Goal: Obtain resource: Download file/media

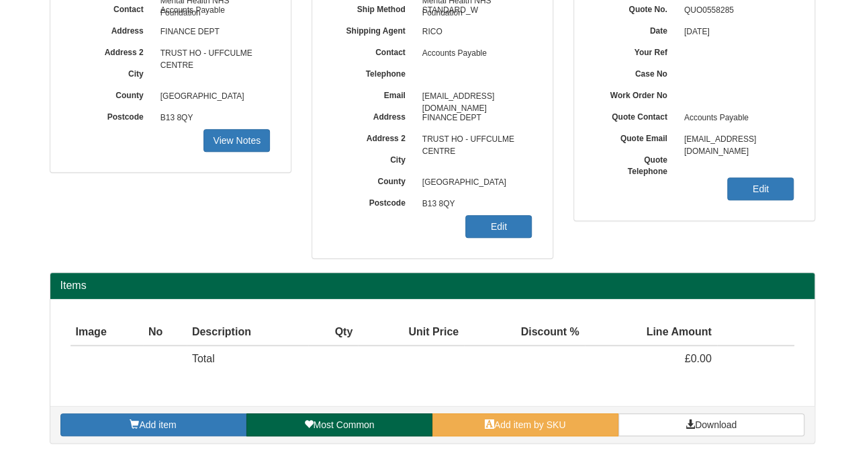
scroll to position [199, 0]
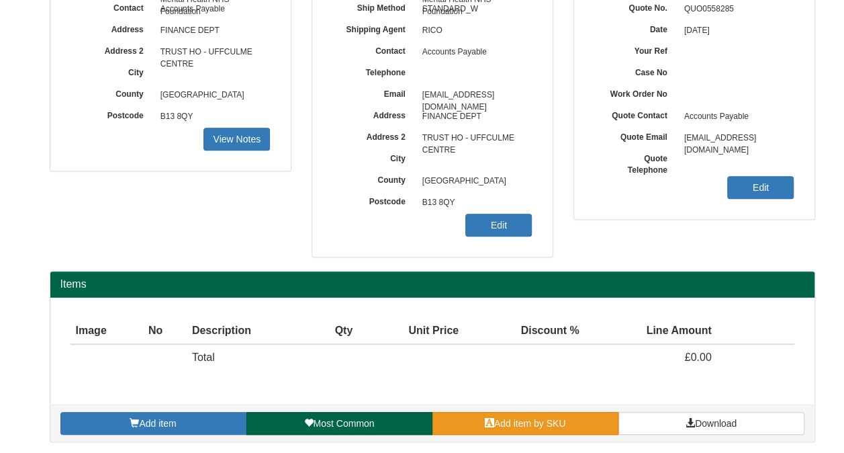
click at [531, 420] on span "Add item by SKU" at bounding box center [530, 423] width 72 height 11
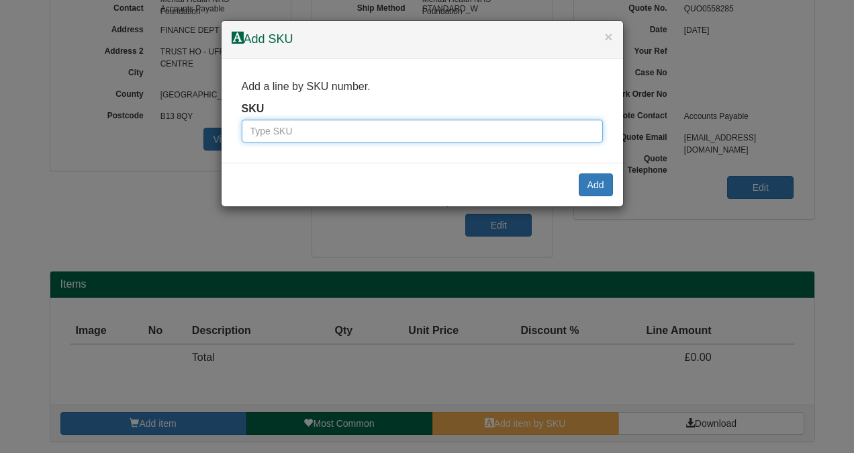
paste input "9810006BLA"
type input "9810006BLA"
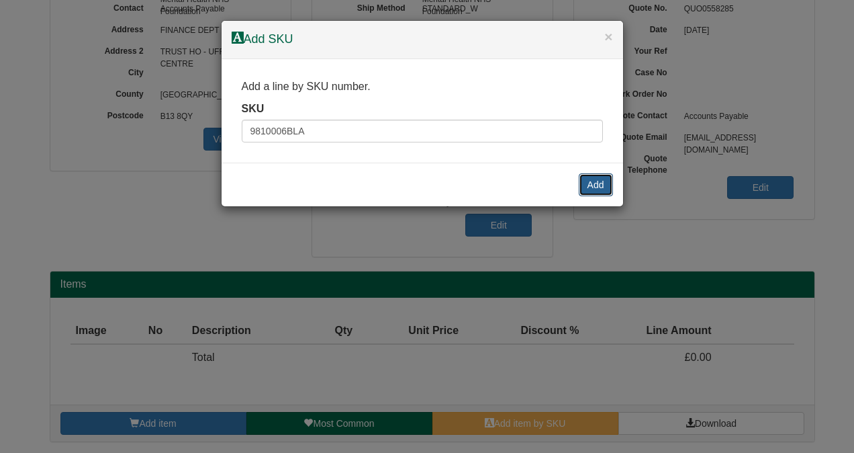
click at [594, 177] on button "Add" at bounding box center [596, 184] width 34 height 23
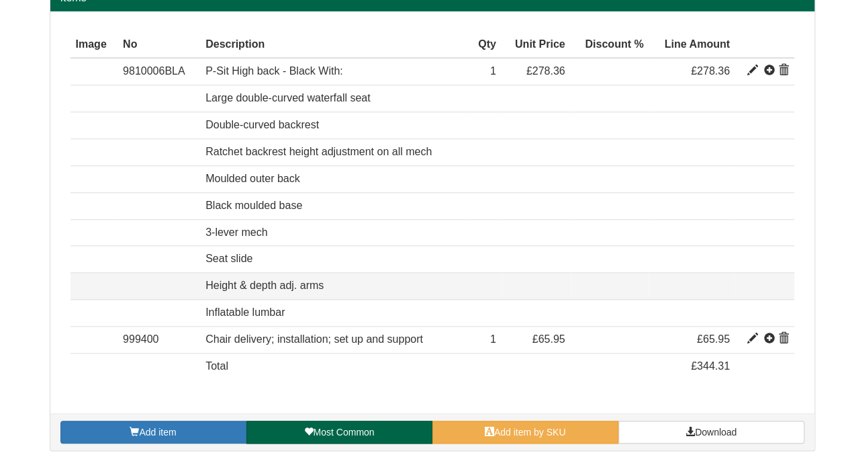
scroll to position [490, 0]
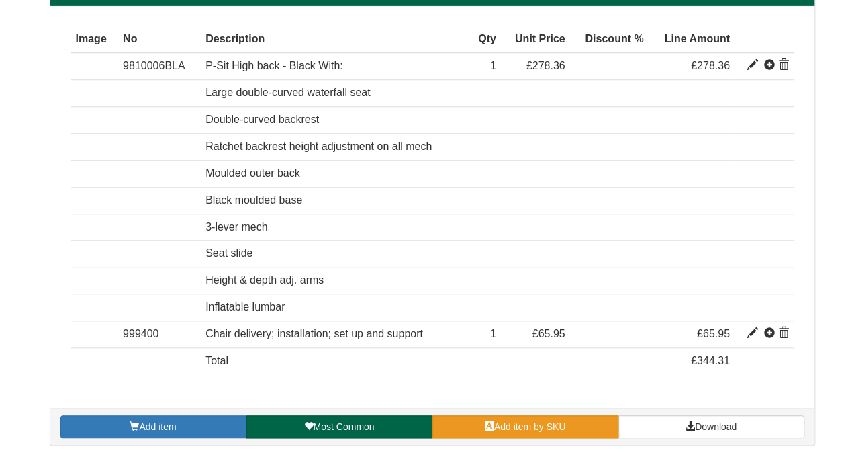
click at [560, 421] on span "Add item by SKU" at bounding box center [530, 426] width 72 height 11
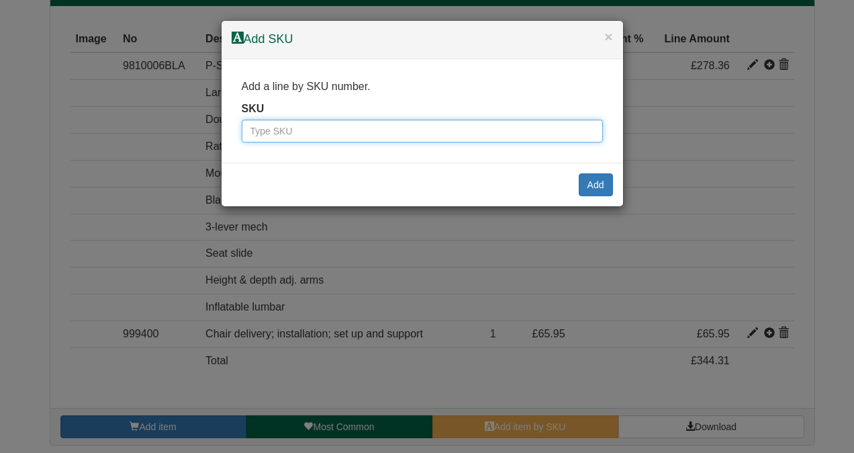
paste input "9994719"
type input "9994719"
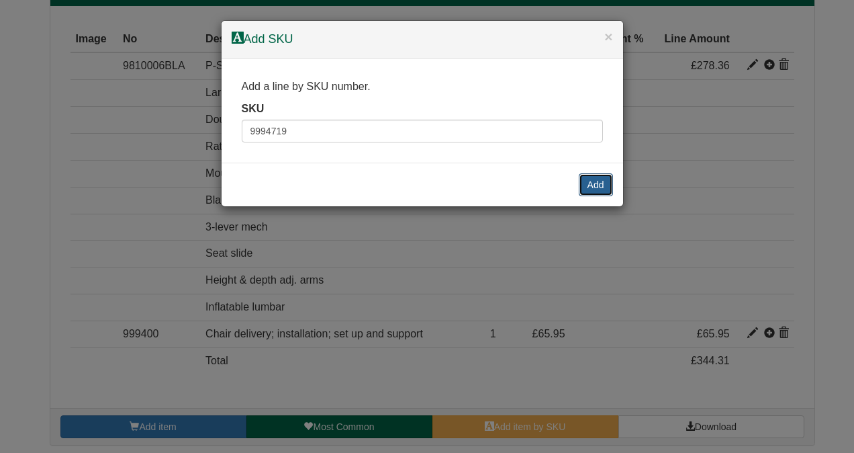
click at [594, 178] on button "Add" at bounding box center [596, 184] width 34 height 23
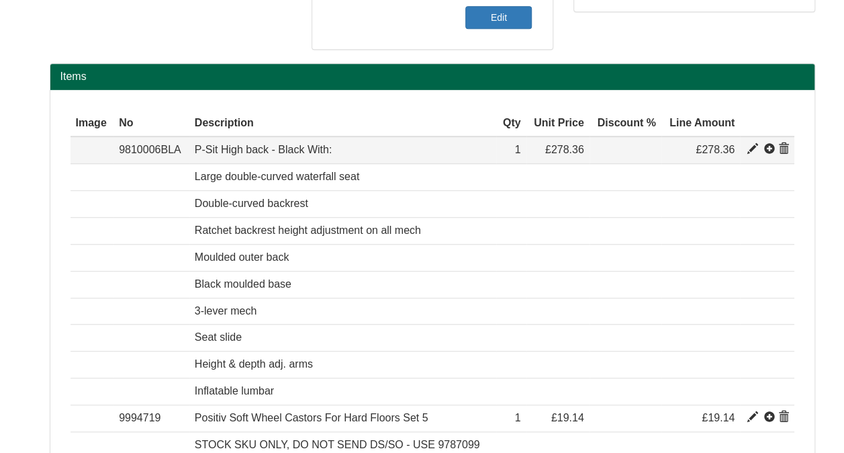
scroll to position [544, 0]
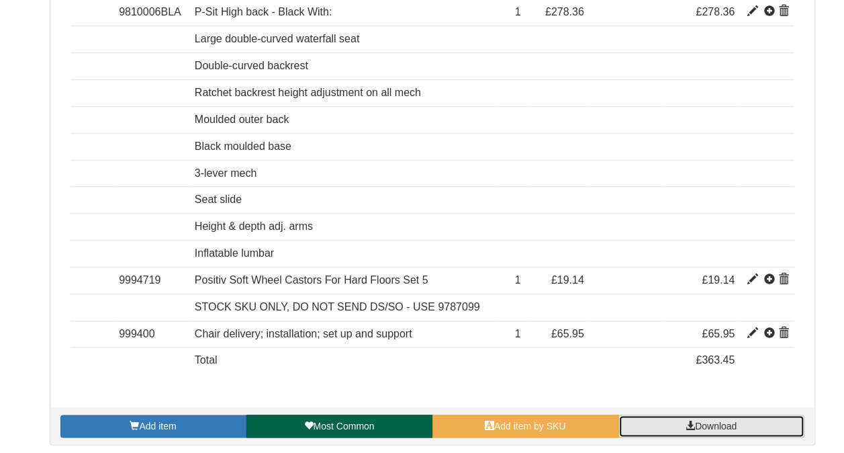
click at [740, 425] on link "Download" at bounding box center [712, 425] width 186 height 23
